Goal: Task Accomplishment & Management: Use online tool/utility

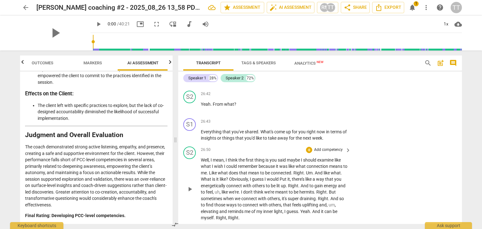
click at [380, 172] on div "S2 play_arrow pause 26:50 + Add competency keyboard_arrow_right Well , I mean ,…" at bounding box center [320, 184] width 284 height 80
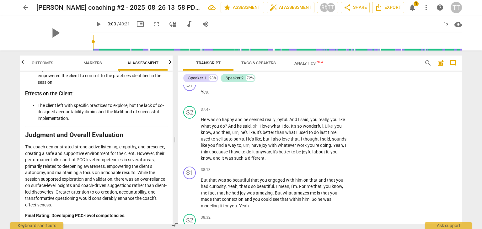
scroll to position [5318, 0]
